Goal: Task Accomplishment & Management: Use online tool/utility

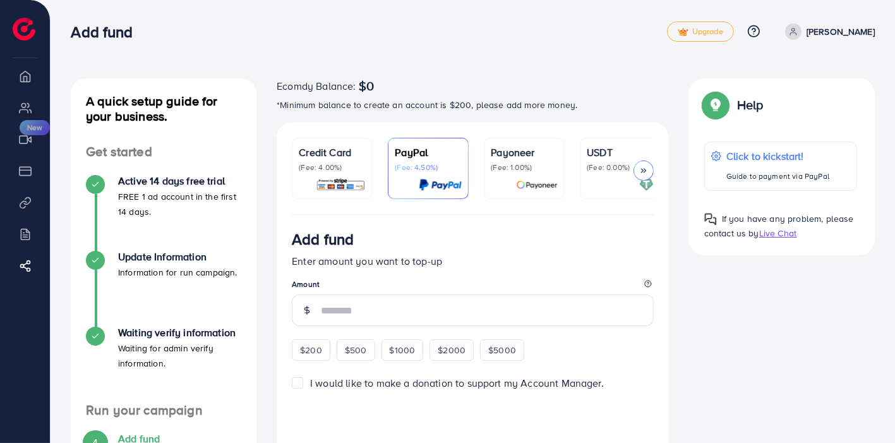
click at [302, 155] on p "Credit Card" at bounding box center [332, 152] width 67 height 15
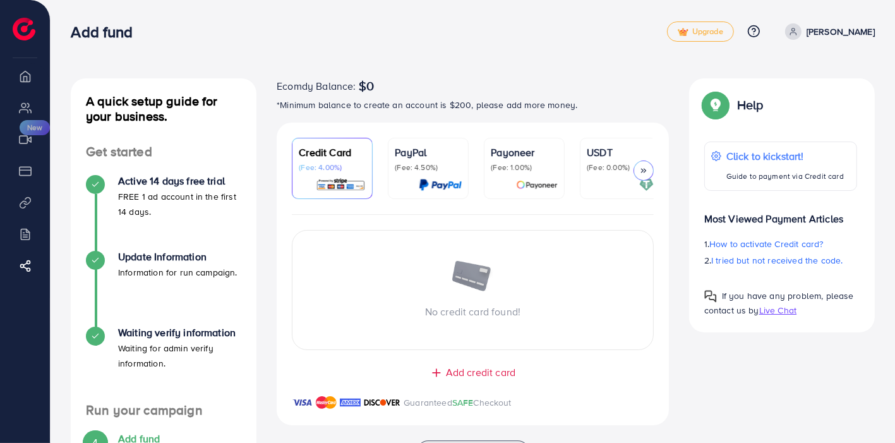
click at [416, 165] on p "(Fee: 4.50%)" at bounding box center [428, 167] width 67 height 10
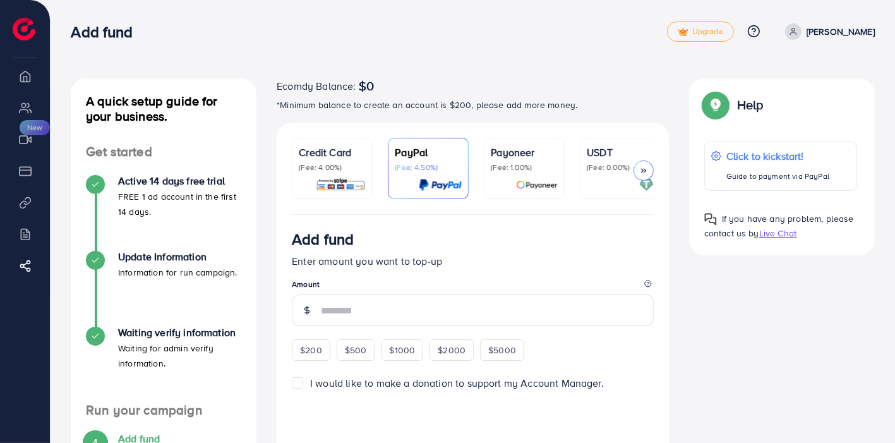
click at [522, 176] on div "Payoneer (Fee: 1.00%)" at bounding box center [524, 168] width 67 height 47
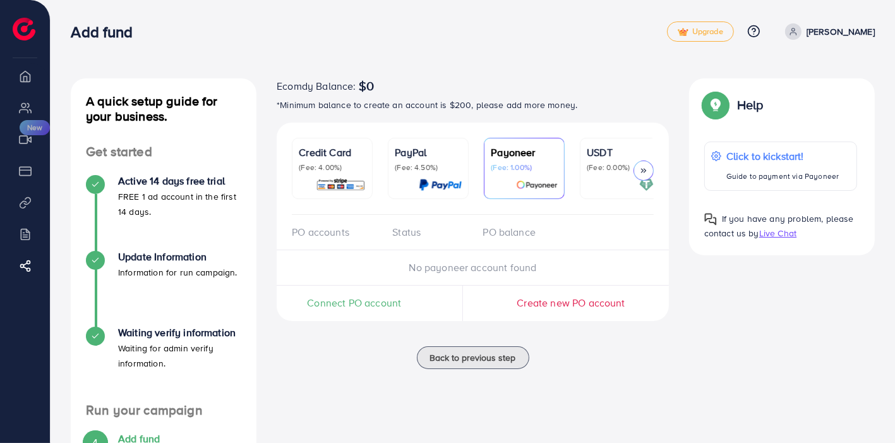
click at [426, 170] on p "(Fee: 4.50%)" at bounding box center [428, 167] width 67 height 10
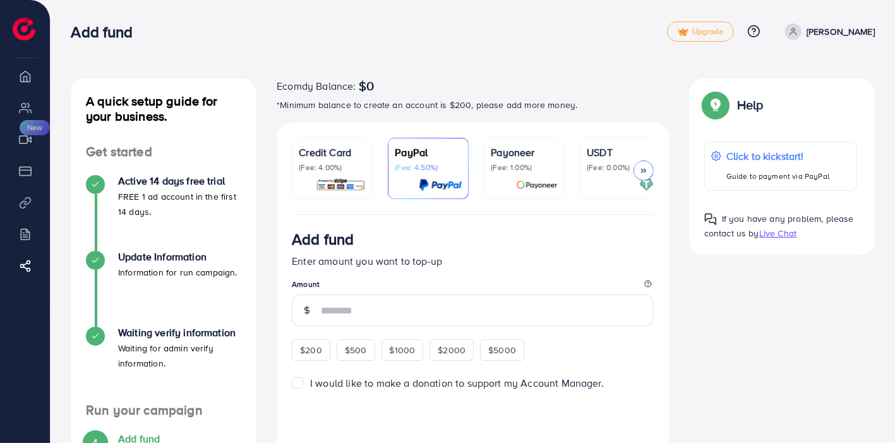
click at [551, 170] on p "(Fee: 1.00%)" at bounding box center [524, 167] width 67 height 10
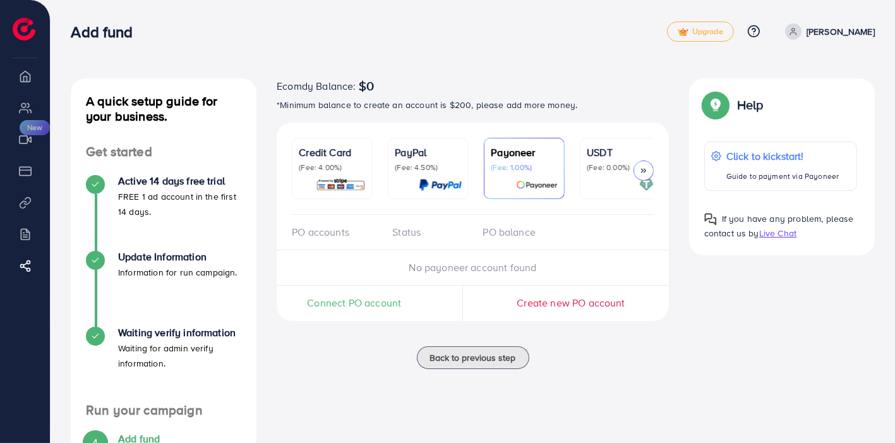
click at [453, 153] on p "PayPal" at bounding box center [428, 152] width 67 height 15
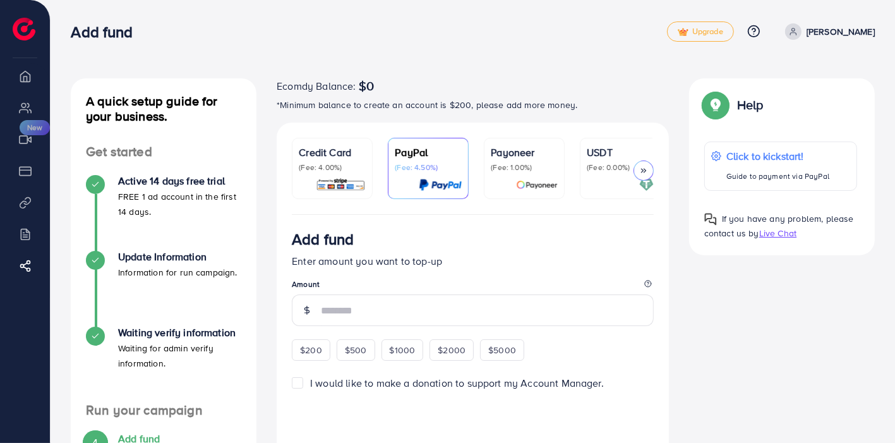
click at [526, 153] on p "Payoneer" at bounding box center [524, 152] width 67 height 15
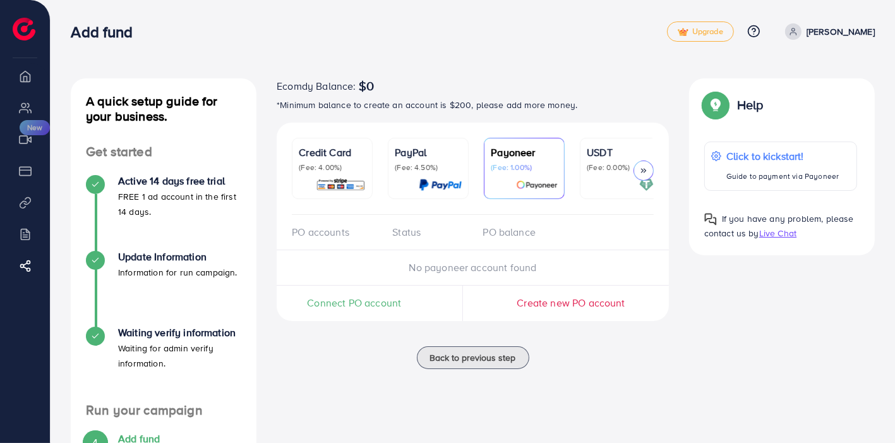
click at [450, 146] on p "PayPal" at bounding box center [428, 152] width 67 height 15
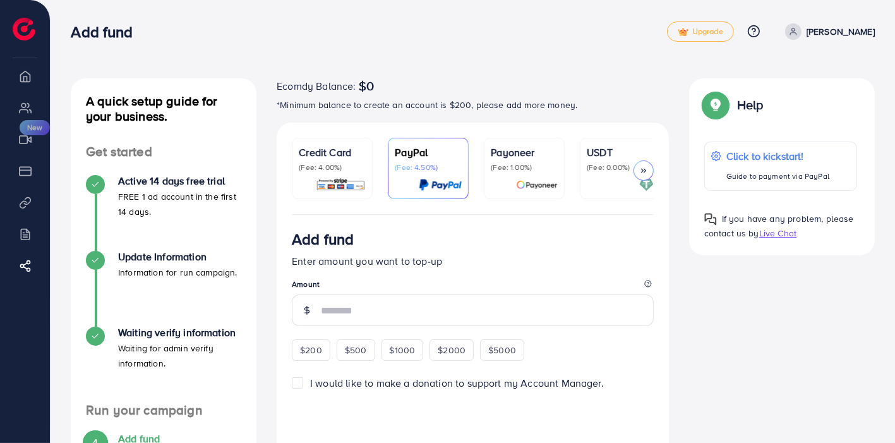
click at [542, 154] on p "Payoneer" at bounding box center [524, 152] width 67 height 15
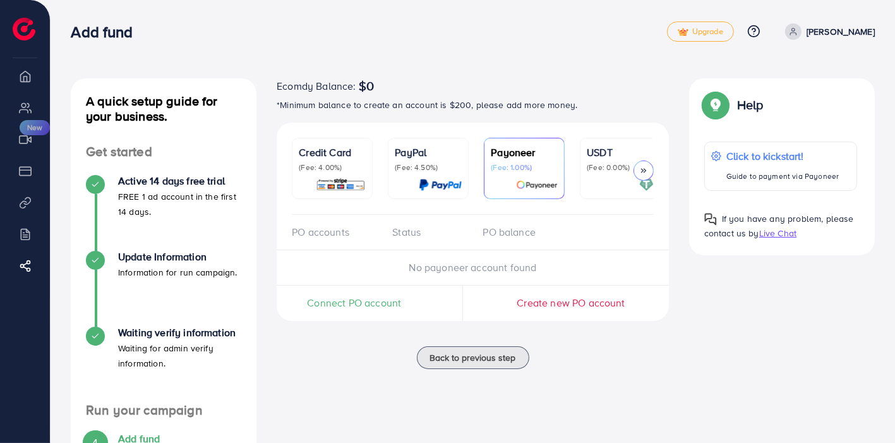
click at [452, 156] on p "PayPal" at bounding box center [428, 152] width 67 height 15
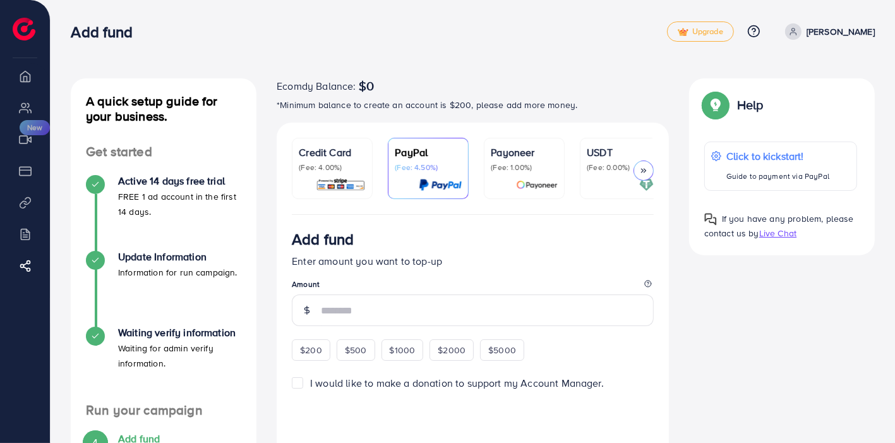
click at [540, 179] on img at bounding box center [537, 184] width 42 height 15
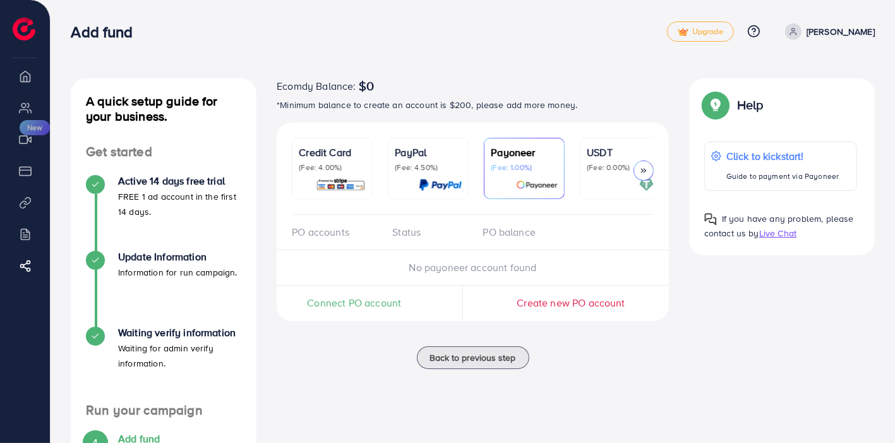
click at [643, 167] on icon at bounding box center [643, 170] width 9 height 9
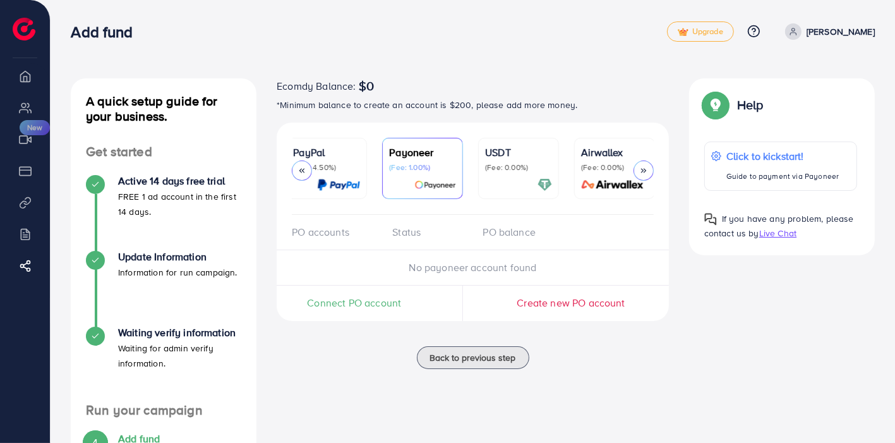
scroll to position [0, 103]
click at [620, 165] on p "(Fee: 0.00%)" at bounding box center [613, 167] width 67 height 10
